Goal: Transaction & Acquisition: Subscribe to service/newsletter

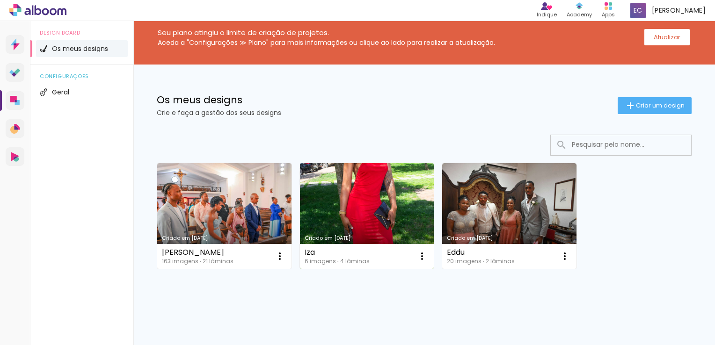
scroll to position [22, 0]
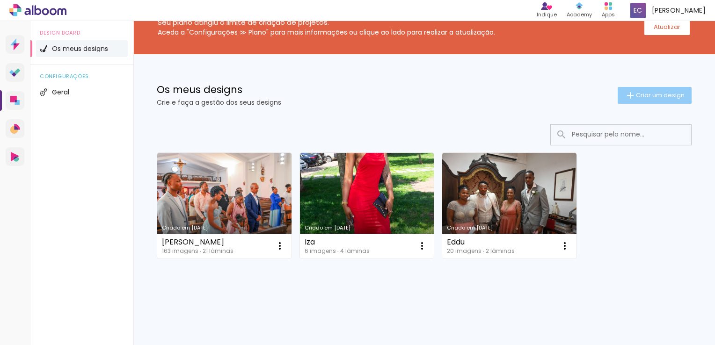
click at [636, 93] on span "Criar um design" at bounding box center [660, 95] width 49 height 6
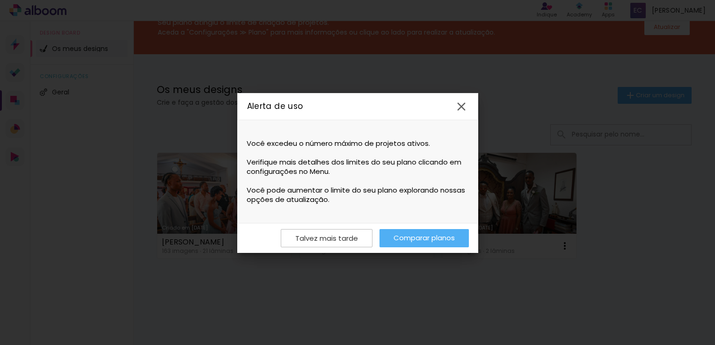
click at [410, 233] on link "Comparar planos" at bounding box center [423, 238] width 89 height 18
click at [419, 235] on link "Comparar planos" at bounding box center [423, 238] width 89 height 18
click at [460, 101] on iron-icon at bounding box center [461, 107] width 14 height 14
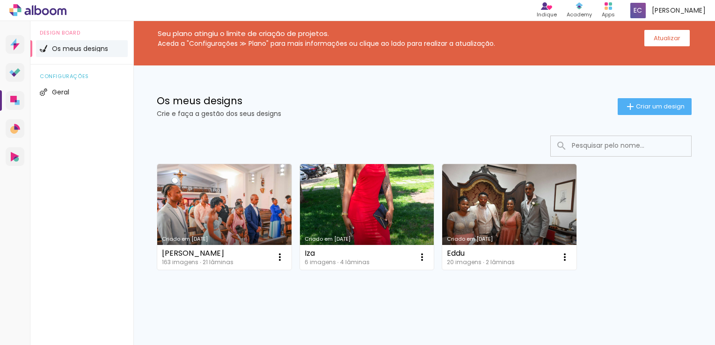
scroll to position [0, 0]
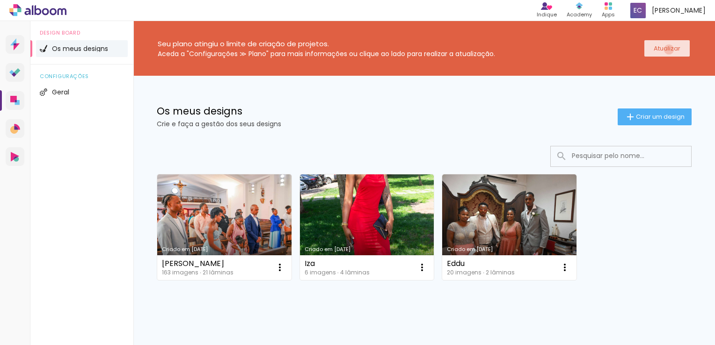
click at [0, 0] on slot "Atualizar" at bounding box center [0, 0] width 0 height 0
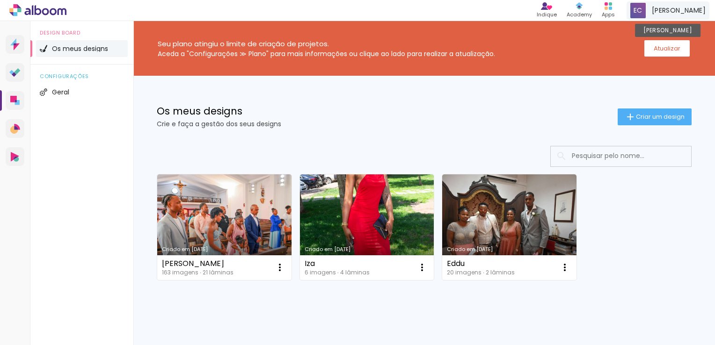
click at [658, 9] on span "Eduino Cabral" at bounding box center [679, 11] width 54 height 10
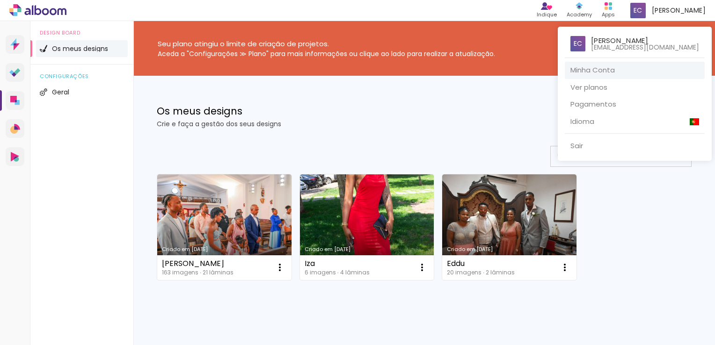
click at [636, 72] on link "Minha Conta" at bounding box center [635, 70] width 140 height 17
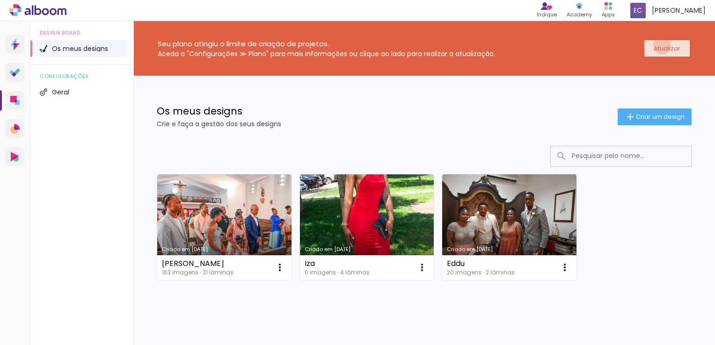
click at [0, 0] on slot "Atualizar" at bounding box center [0, 0] width 0 height 0
